Goal: Navigation & Orientation: Find specific page/section

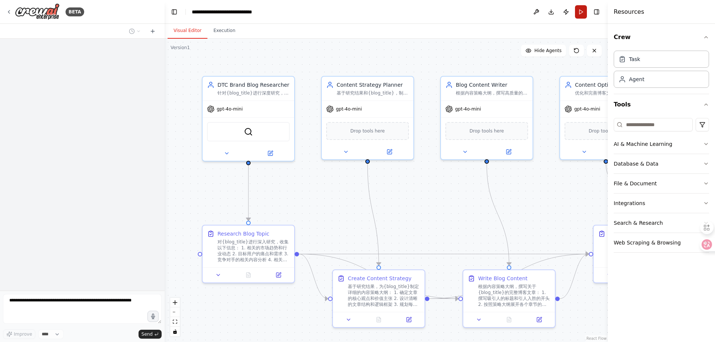
click at [583, 12] on button "Run" at bounding box center [581, 11] width 12 height 13
click at [258, 115] on div "gpt-4o-mini" at bounding box center [249, 107] width 92 height 16
click at [38, 11] on img at bounding box center [37, 11] width 45 height 17
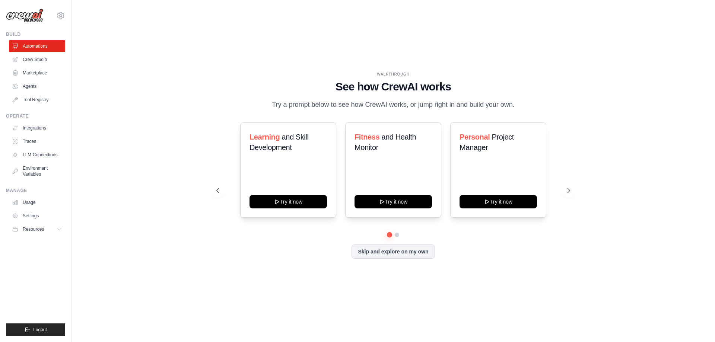
click at [536, 6] on main "WALKTHROUGH See how [PERSON_NAME] works Try a prompt below to see how [PERSON_N…" at bounding box center [392, 171] width 643 height 342
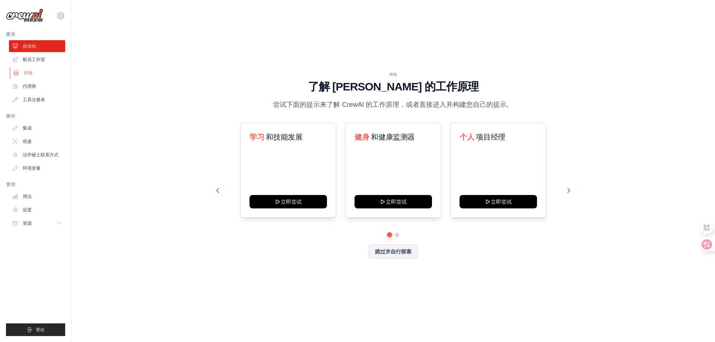
click at [44, 72] on link "市场" at bounding box center [38, 73] width 56 height 12
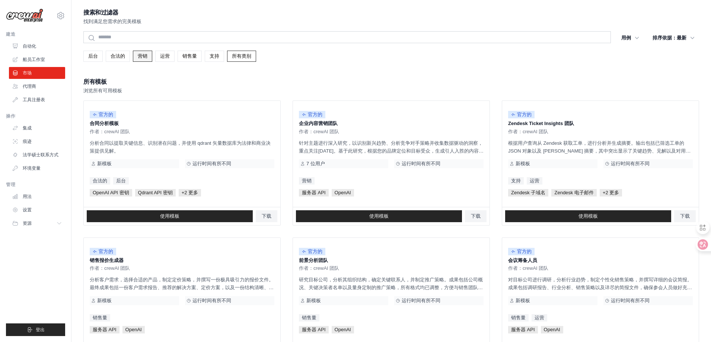
click at [146, 58] on font "营销" at bounding box center [143, 56] width 10 height 6
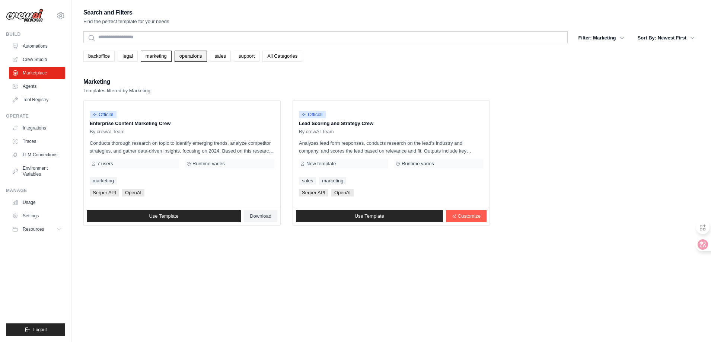
click at [203, 61] on link "operations" at bounding box center [191, 56] width 32 height 11
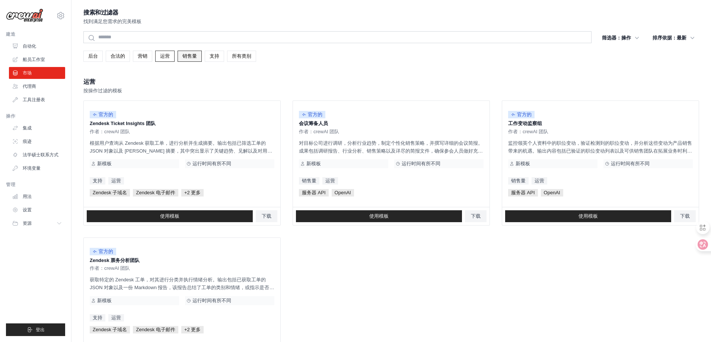
click at [188, 60] on link "销售量" at bounding box center [190, 56] width 24 height 11
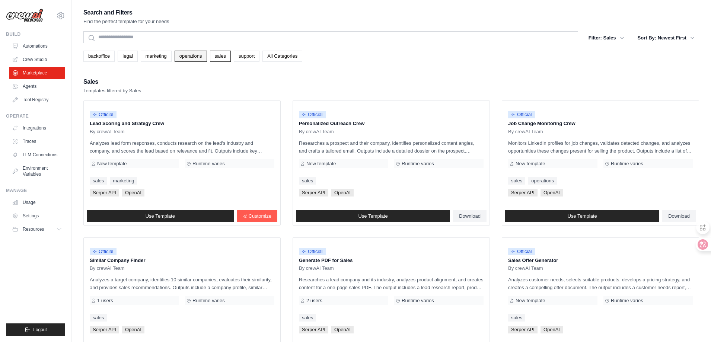
click at [203, 57] on link "operations" at bounding box center [191, 56] width 32 height 11
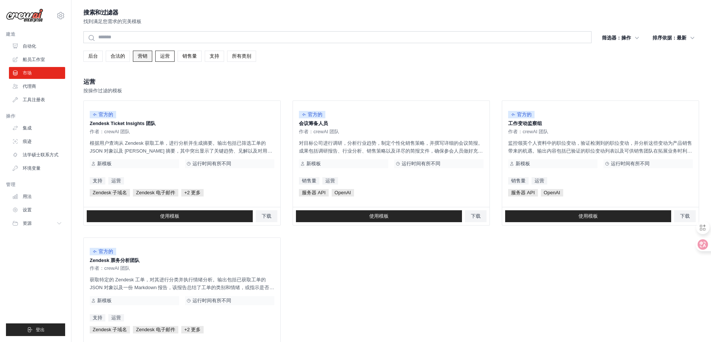
click at [143, 55] on font "营销" at bounding box center [143, 56] width 10 height 6
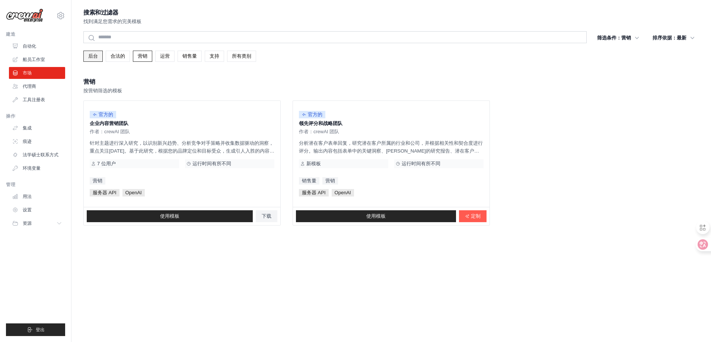
click at [92, 57] on font "后台" at bounding box center [93, 56] width 10 height 6
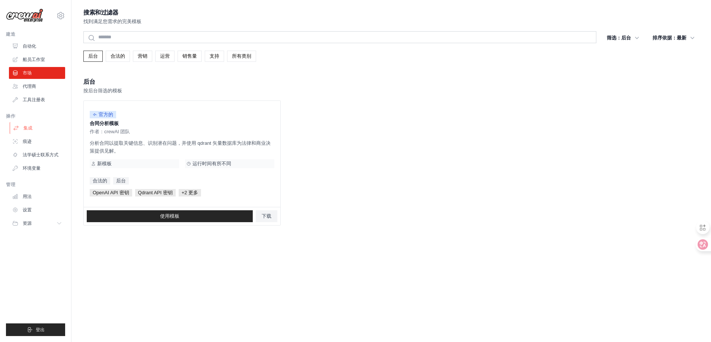
click at [34, 128] on link "集成" at bounding box center [38, 128] width 56 height 12
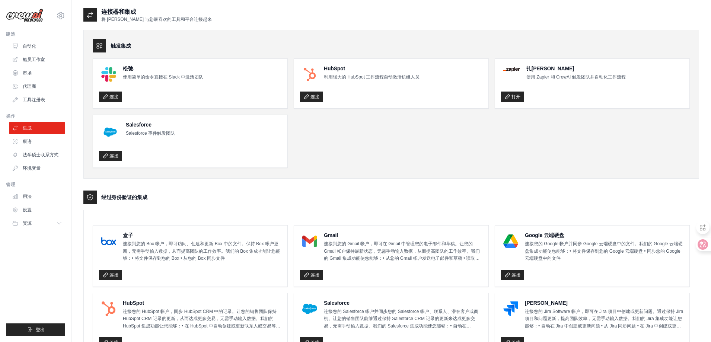
click at [32, 10] on img at bounding box center [24, 16] width 37 height 14
